Goal: Book appointment/travel/reservation

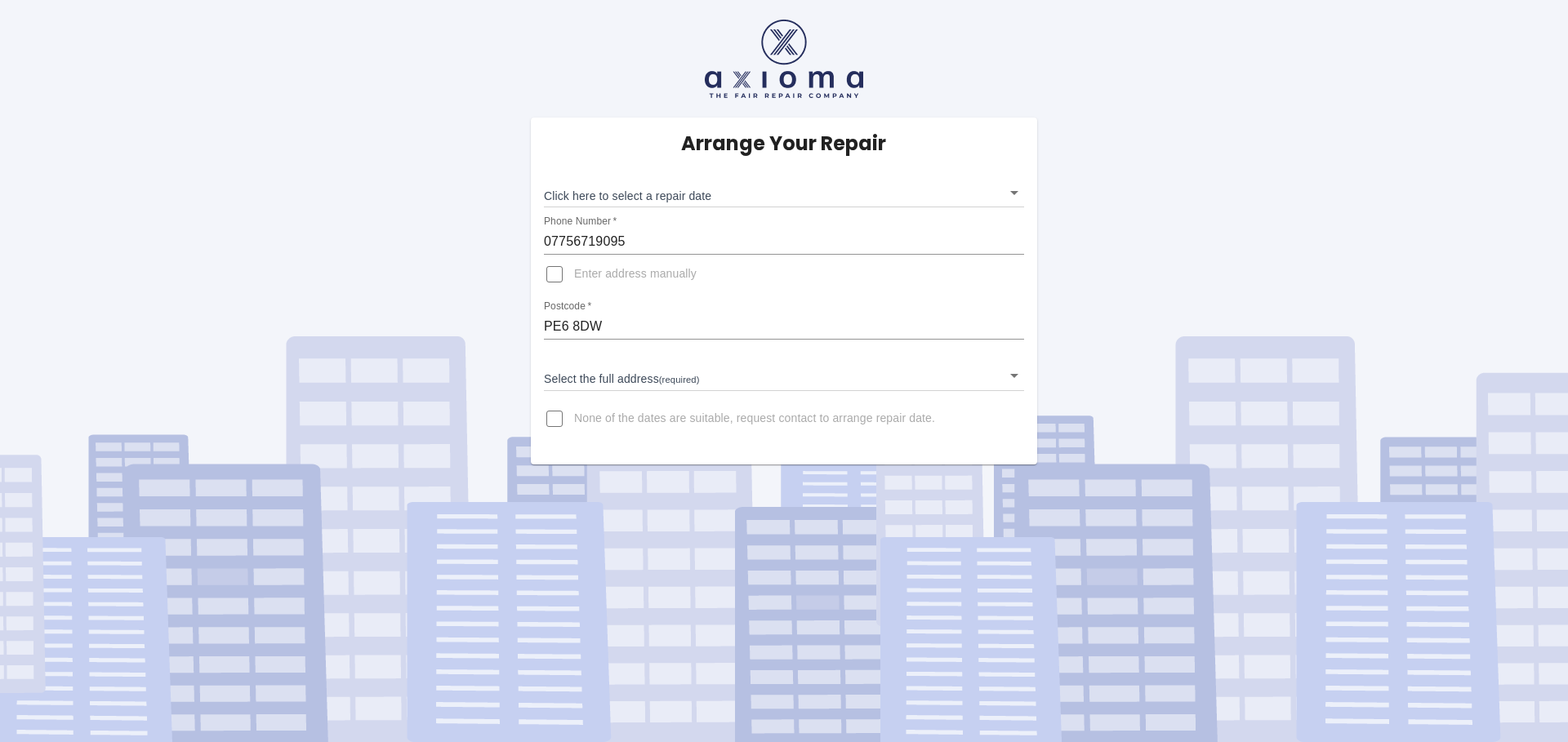
click at [689, 191] on body "Arrange Your Repair Click here to select a repair date ​ Phone Number   * 07756…" at bounding box center [784, 371] width 1568 height 742
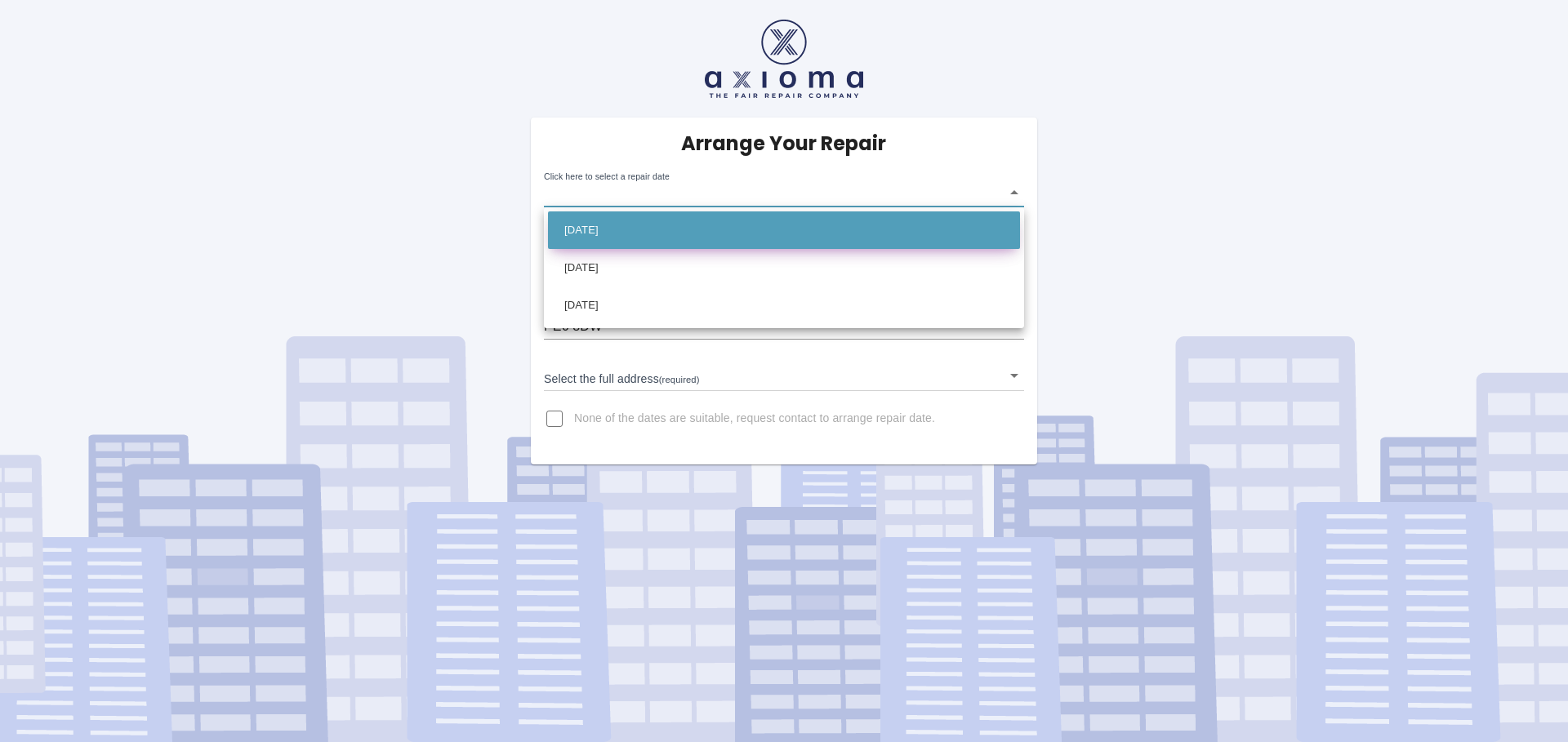
click at [647, 232] on li "Mon Sep 08 2025" at bounding box center [784, 230] width 472 height 38
type input "2025-09-08T00:00:00.000Z"
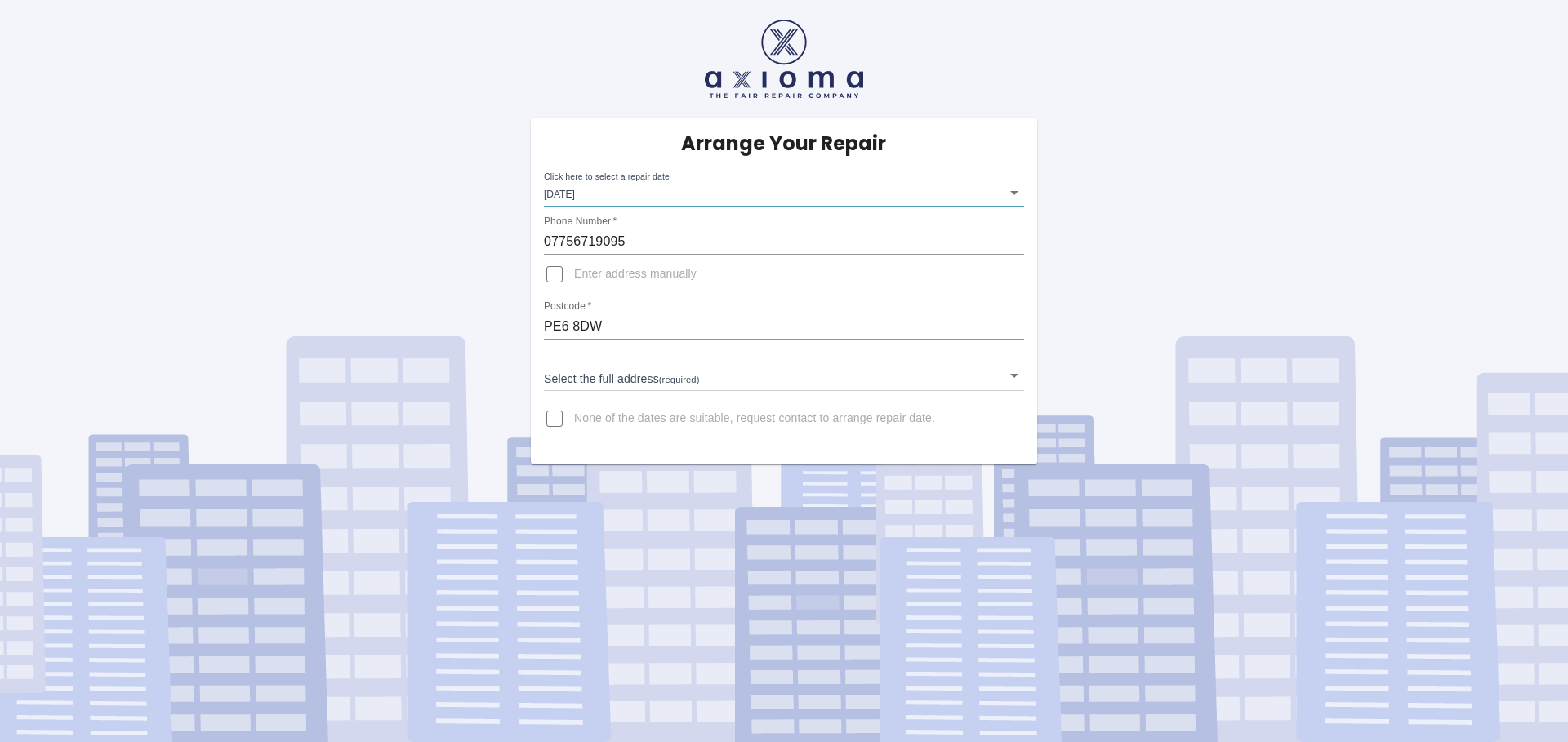
click at [695, 374] on body "Arrange Your Repair Click here to select a repair date Mon Sep 08 2025 2025-09-…" at bounding box center [784, 371] width 1568 height 742
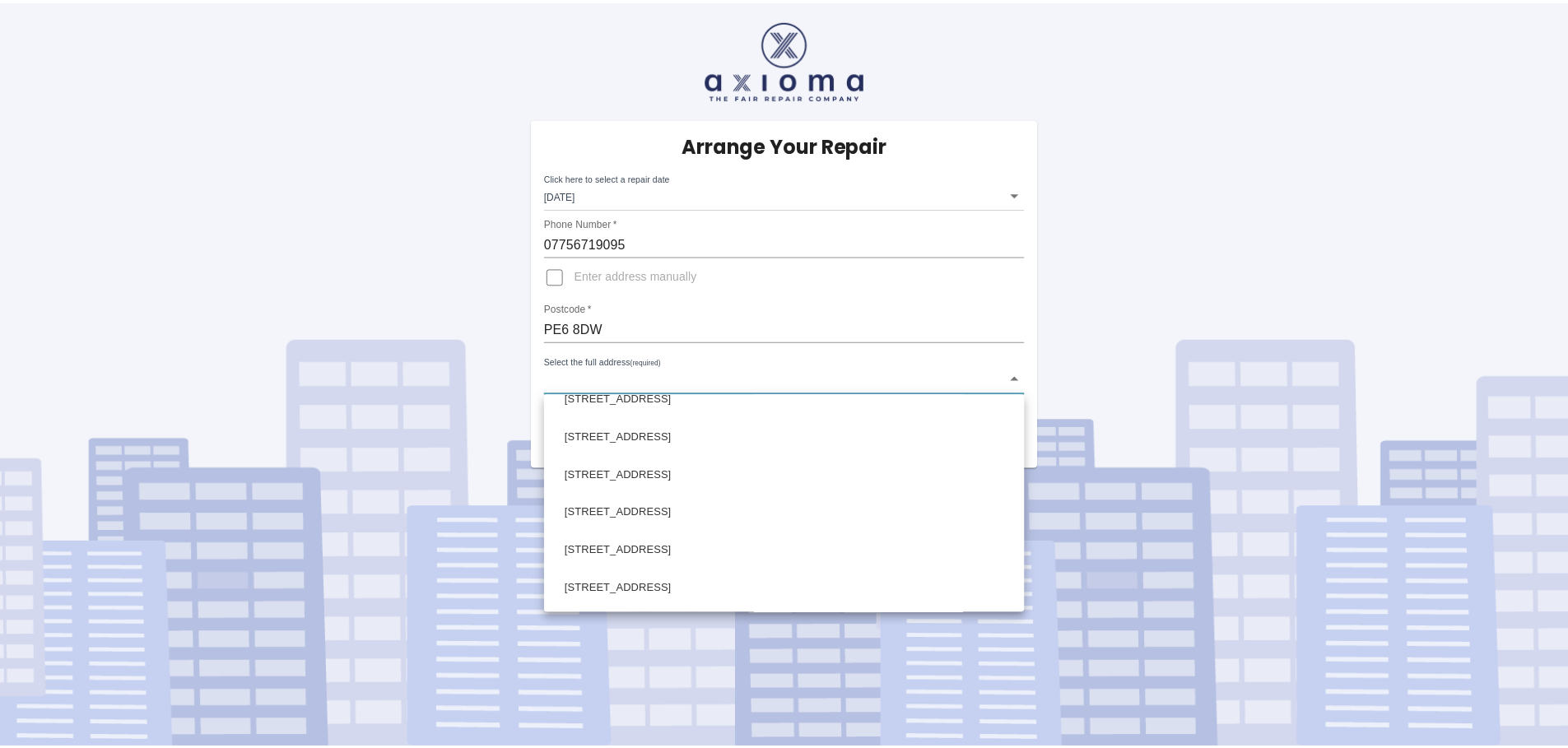
scroll to position [1493, 0]
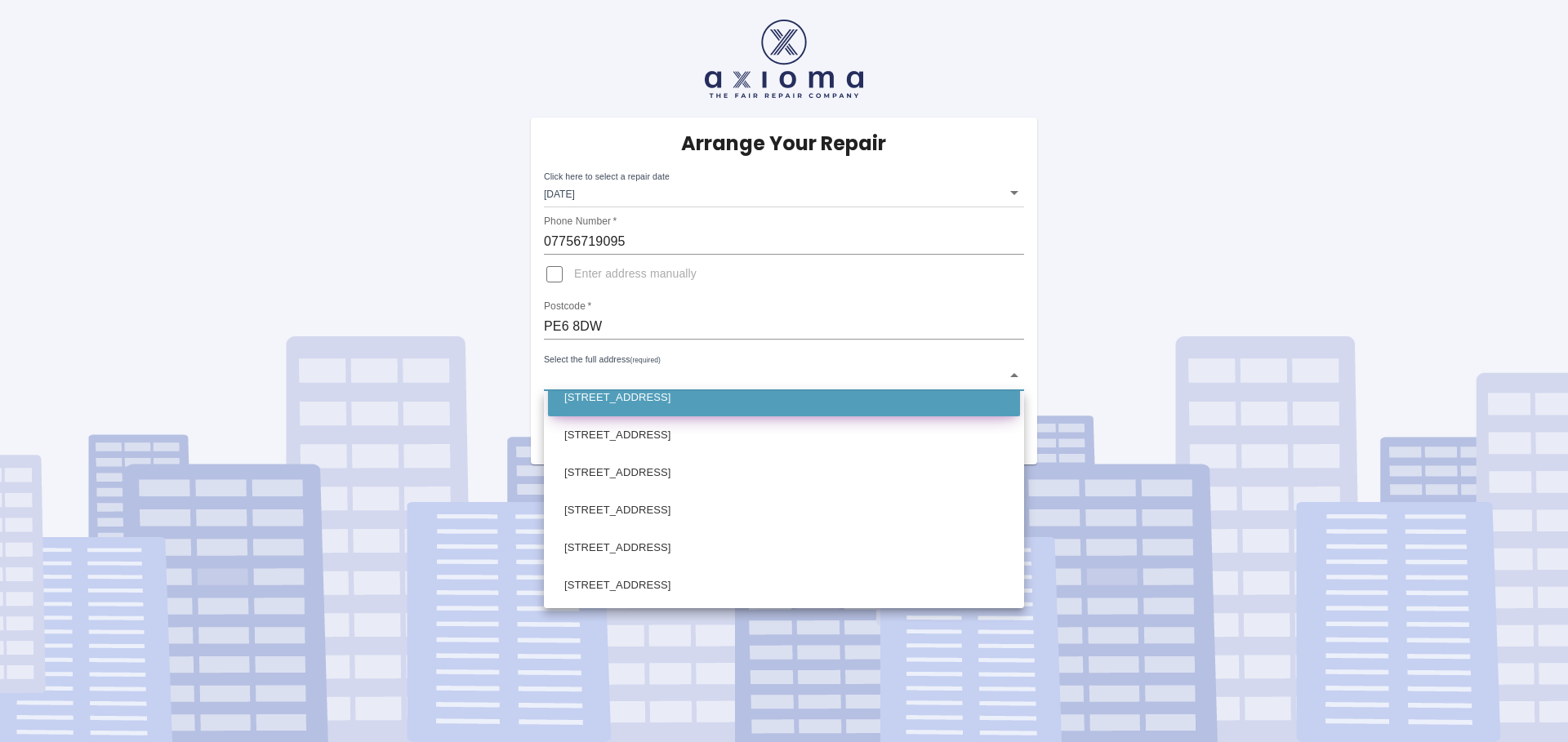
click at [691, 400] on li "76 Wellington Way Market Deeping, Peterborough Cambridgeshire" at bounding box center [784, 398] width 472 height 38
type input "76 Wellington Way Market Deeping, Peterborough Cambridgeshire"
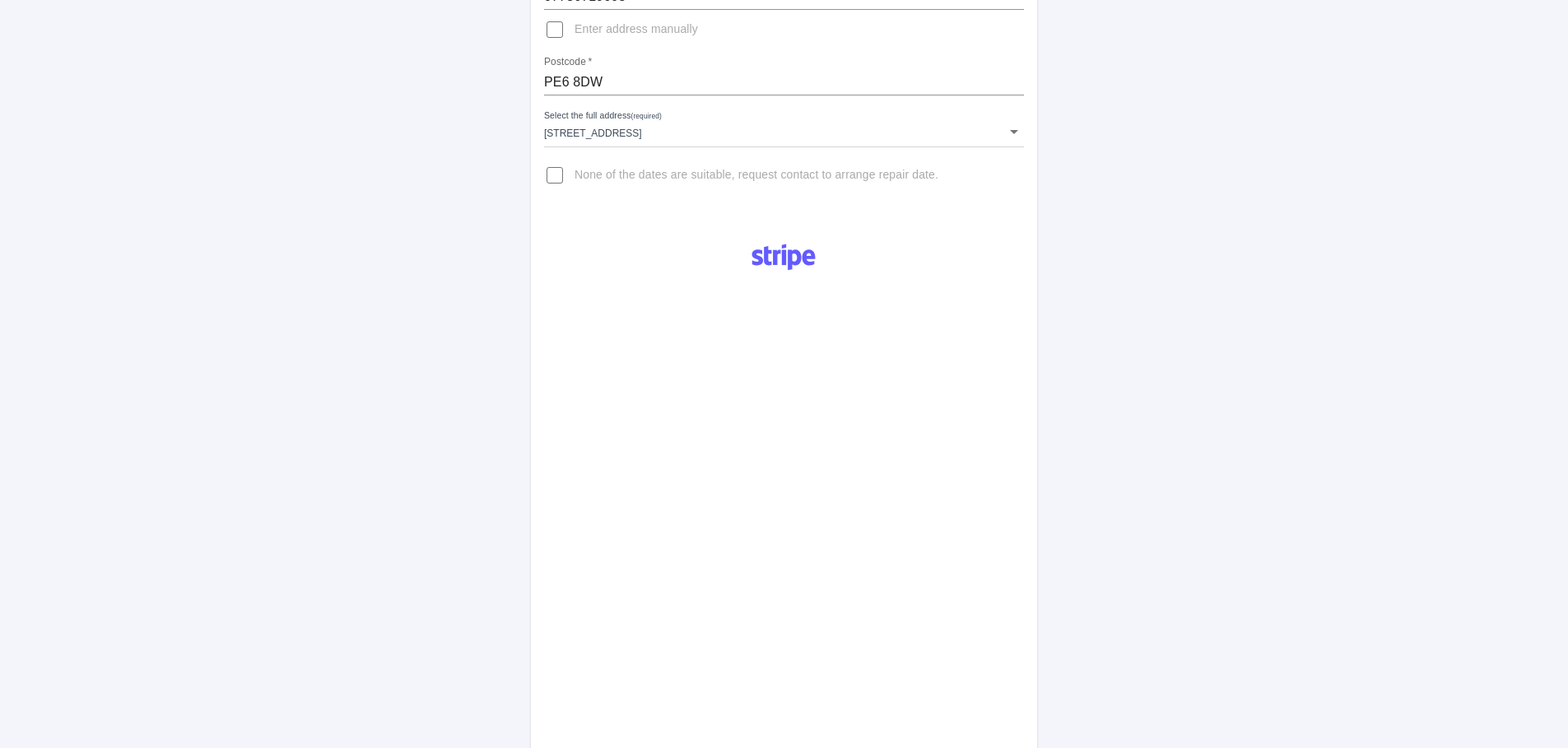
scroll to position [752, 0]
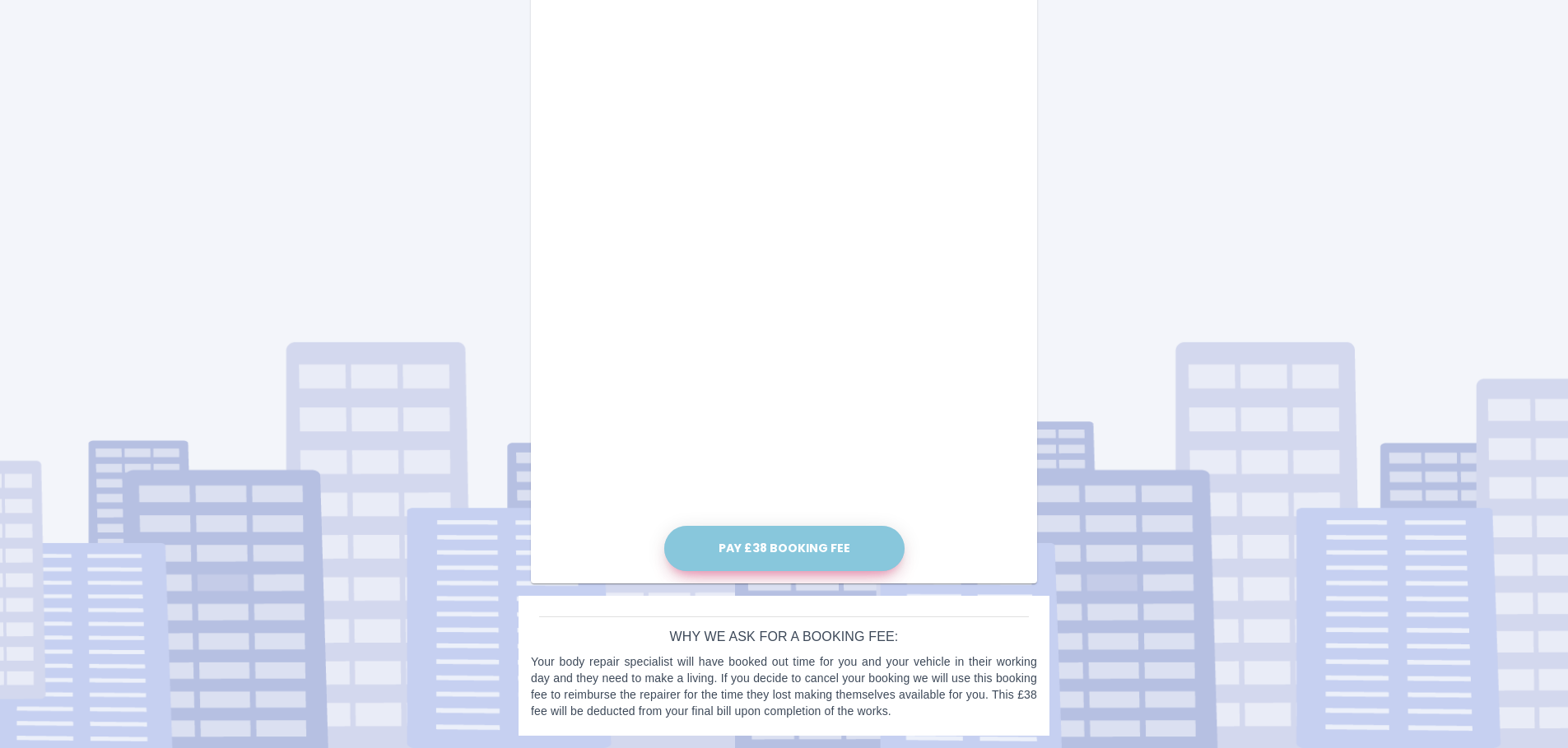
click at [804, 548] on button "Pay £38 Booking Fee" at bounding box center [784, 548] width 240 height 45
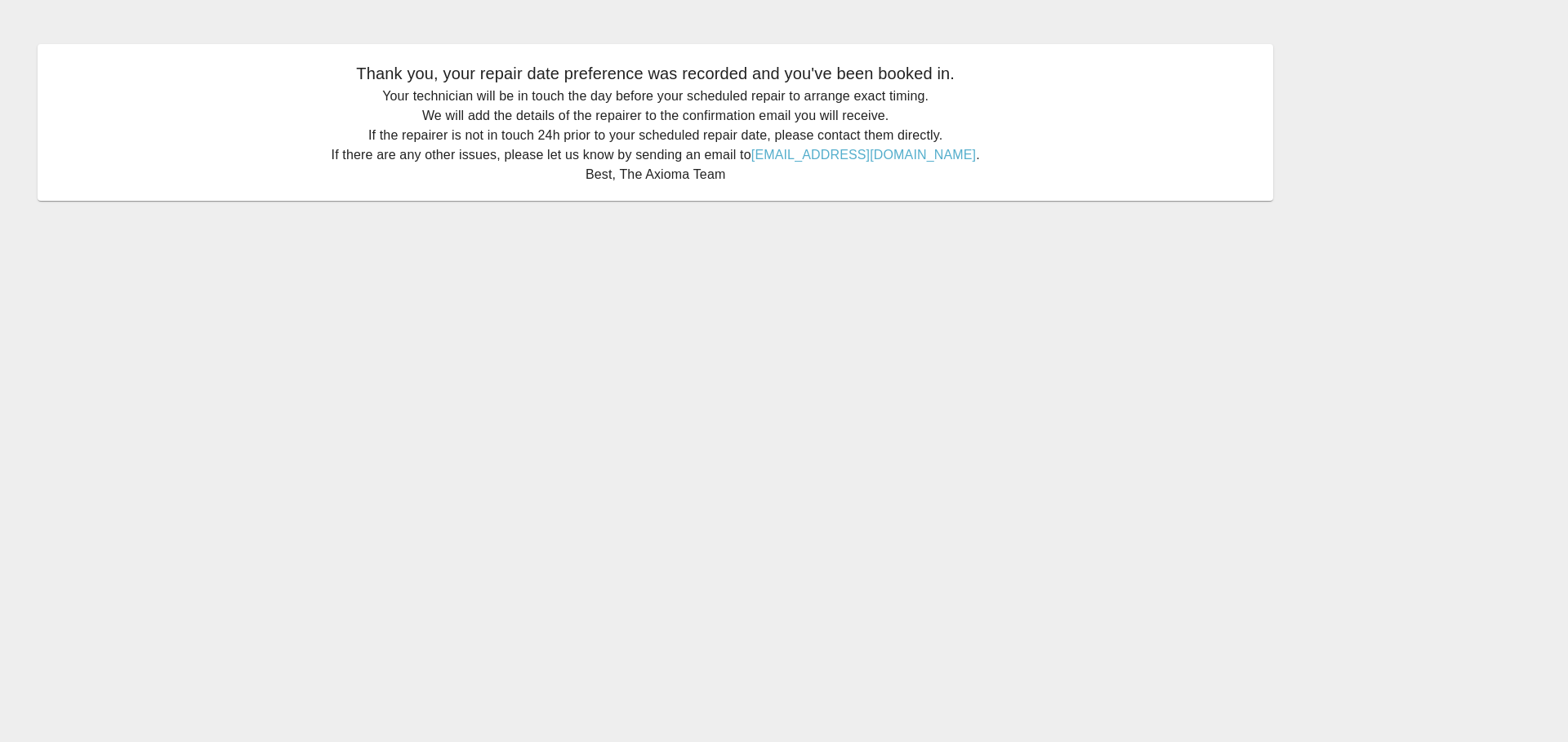
click at [923, 333] on main "Thank you, your repair date preference was recorded and you've been booked in. …" at bounding box center [784, 371] width 1568 height 742
